Goal: Task Accomplishment & Management: Use online tool/utility

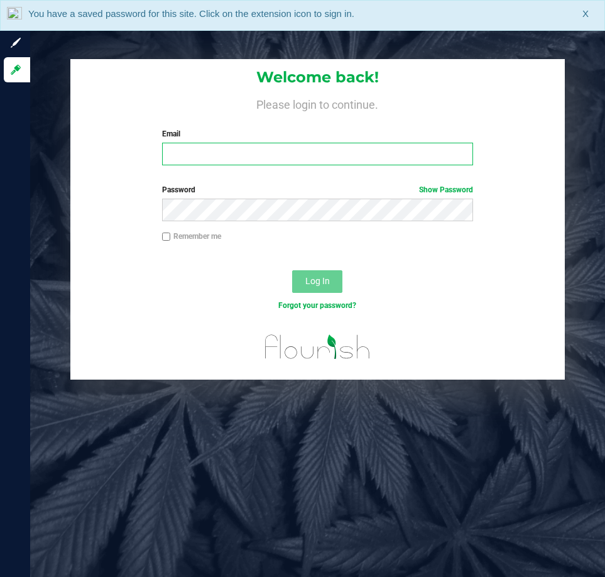
click at [249, 159] on input "Email" at bounding box center [317, 154] width 311 height 23
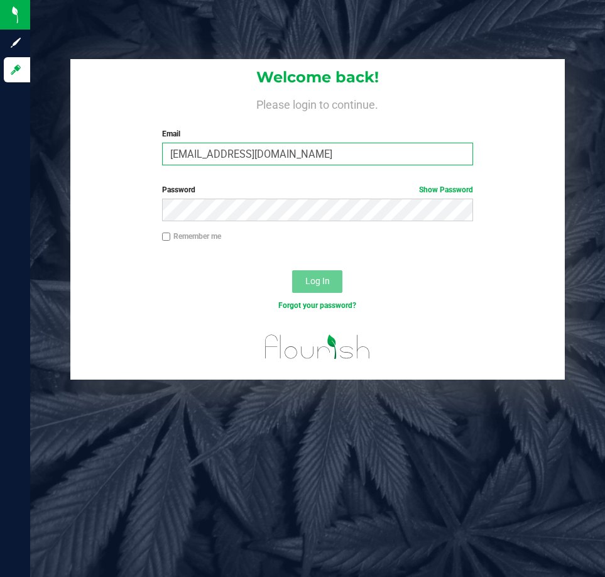
type input "[EMAIL_ADDRESS][DOMAIN_NAME]"
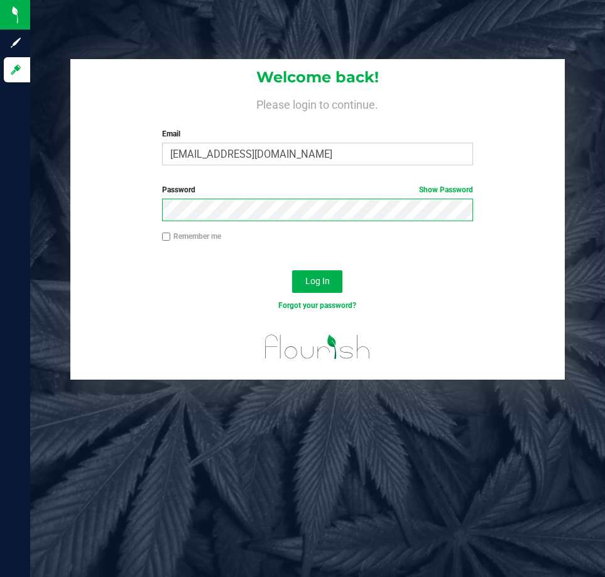
click at [292, 270] on button "Log In" at bounding box center [317, 281] width 50 height 23
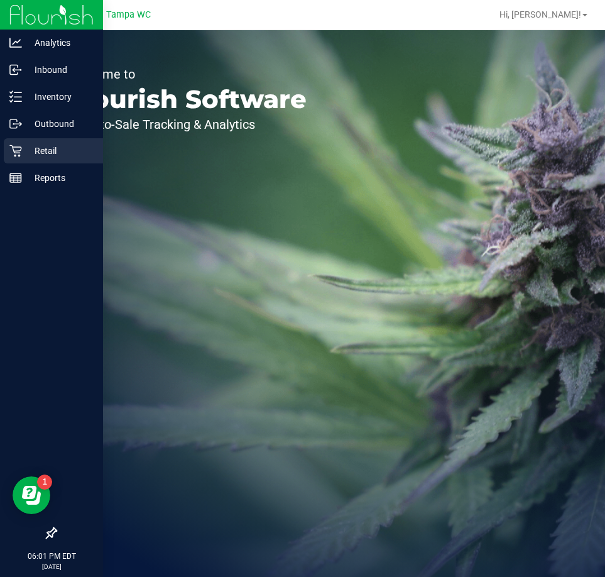
click at [23, 155] on p "Retail" at bounding box center [59, 150] width 75 height 15
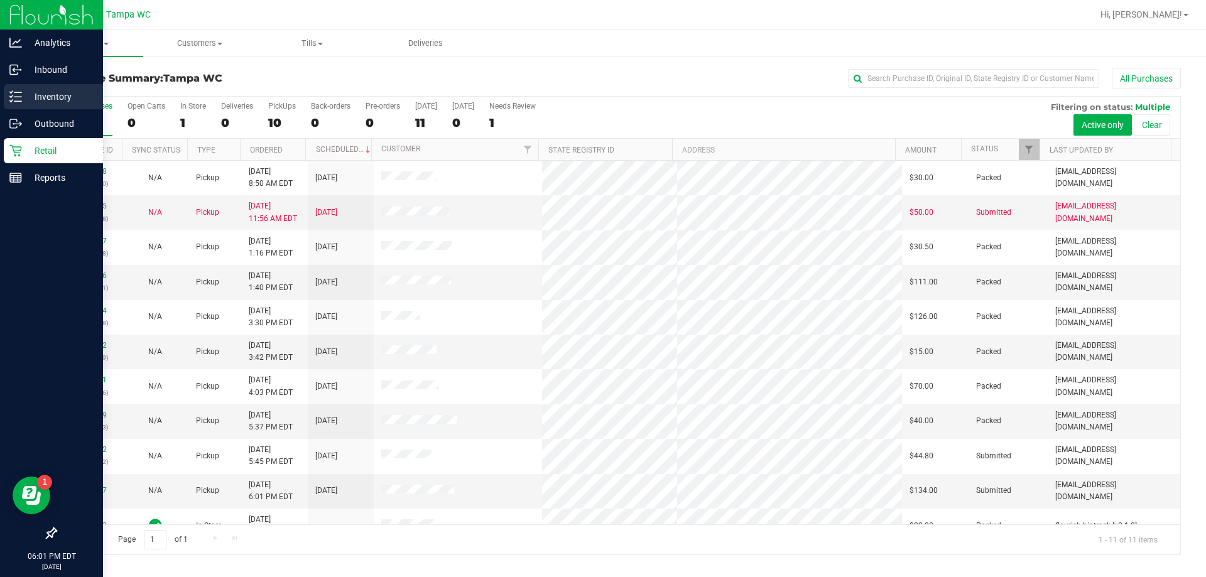
click at [14, 104] on div "Inventory" at bounding box center [53, 96] width 99 height 25
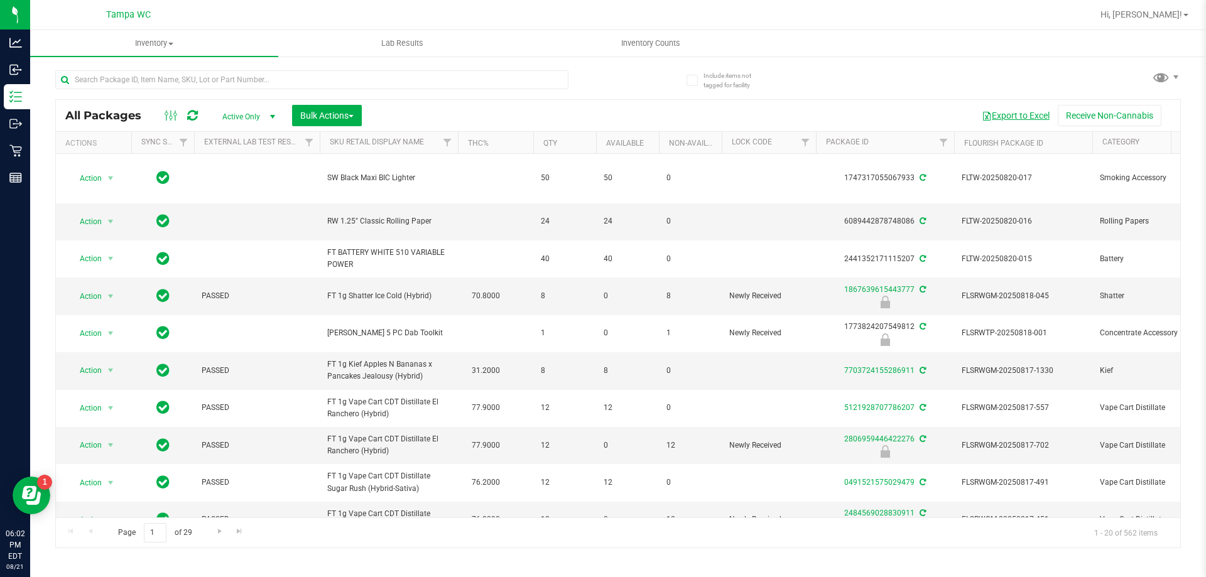
click at [604, 114] on button "Export to Excel" at bounding box center [1015, 115] width 84 height 21
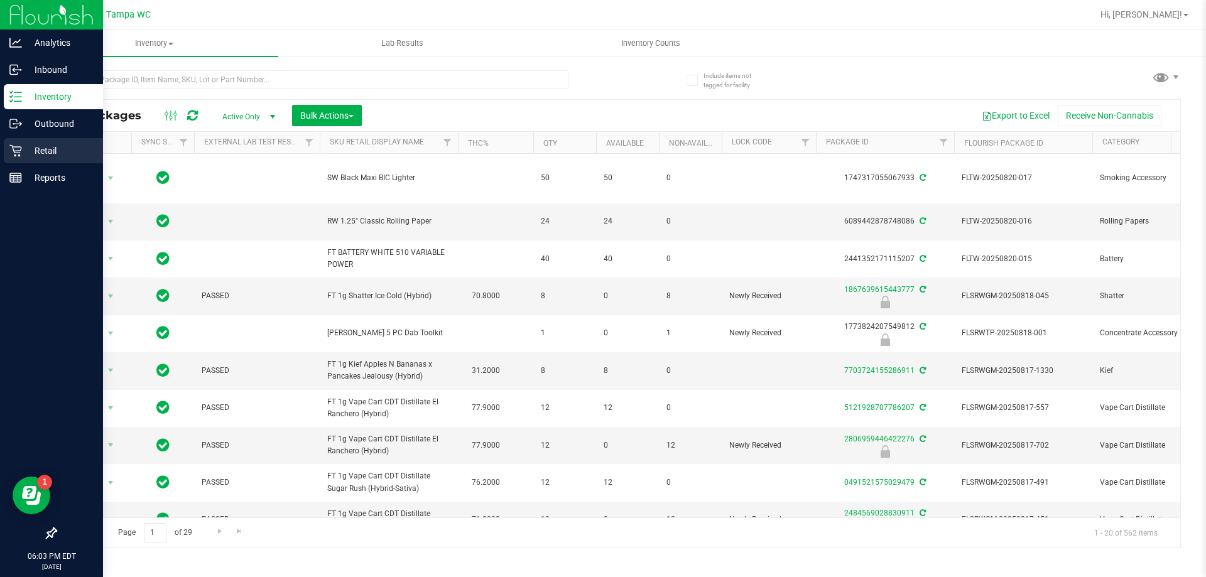
click at [32, 160] on div "Retail" at bounding box center [53, 150] width 99 height 25
